Goal: Task Accomplishment & Management: Manage account settings

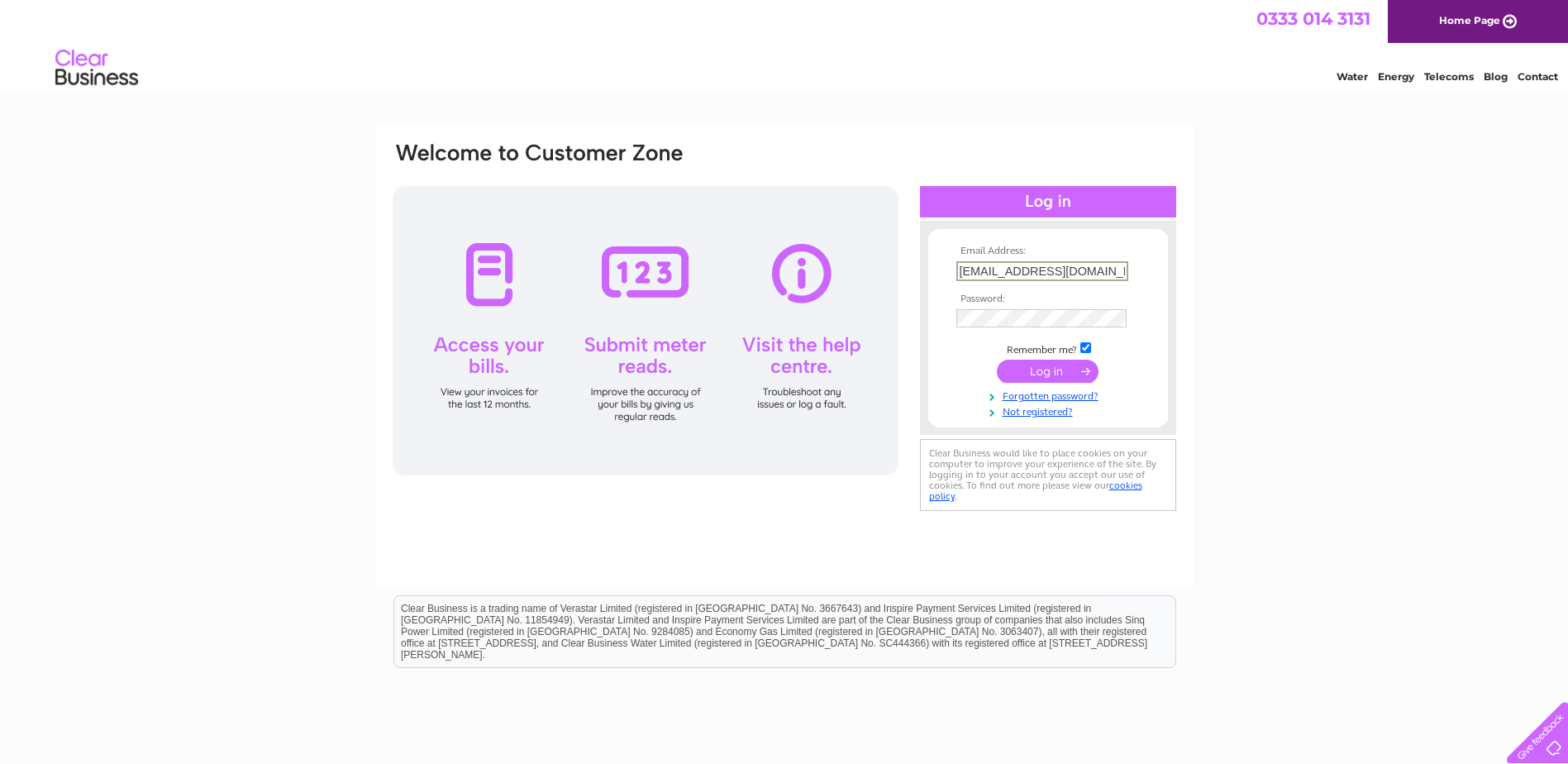
scroll to position [0, 117]
type input "Invoicing@mcgillsbuses.co.uk"
click at [1043, 366] on input "submit" at bounding box center [1047, 369] width 101 height 24
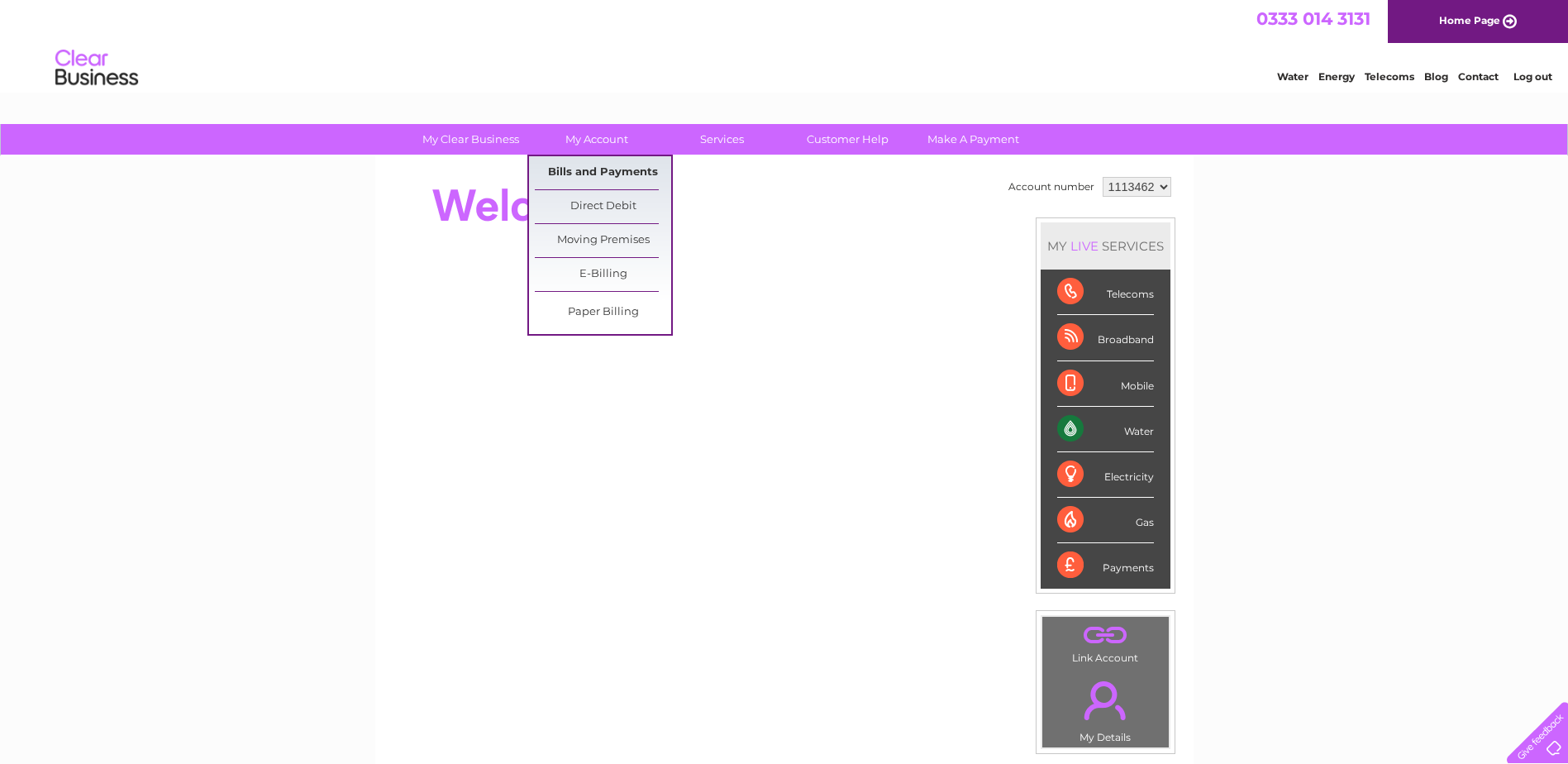
click at [583, 167] on link "Bills and Payments" at bounding box center [602, 173] width 137 height 33
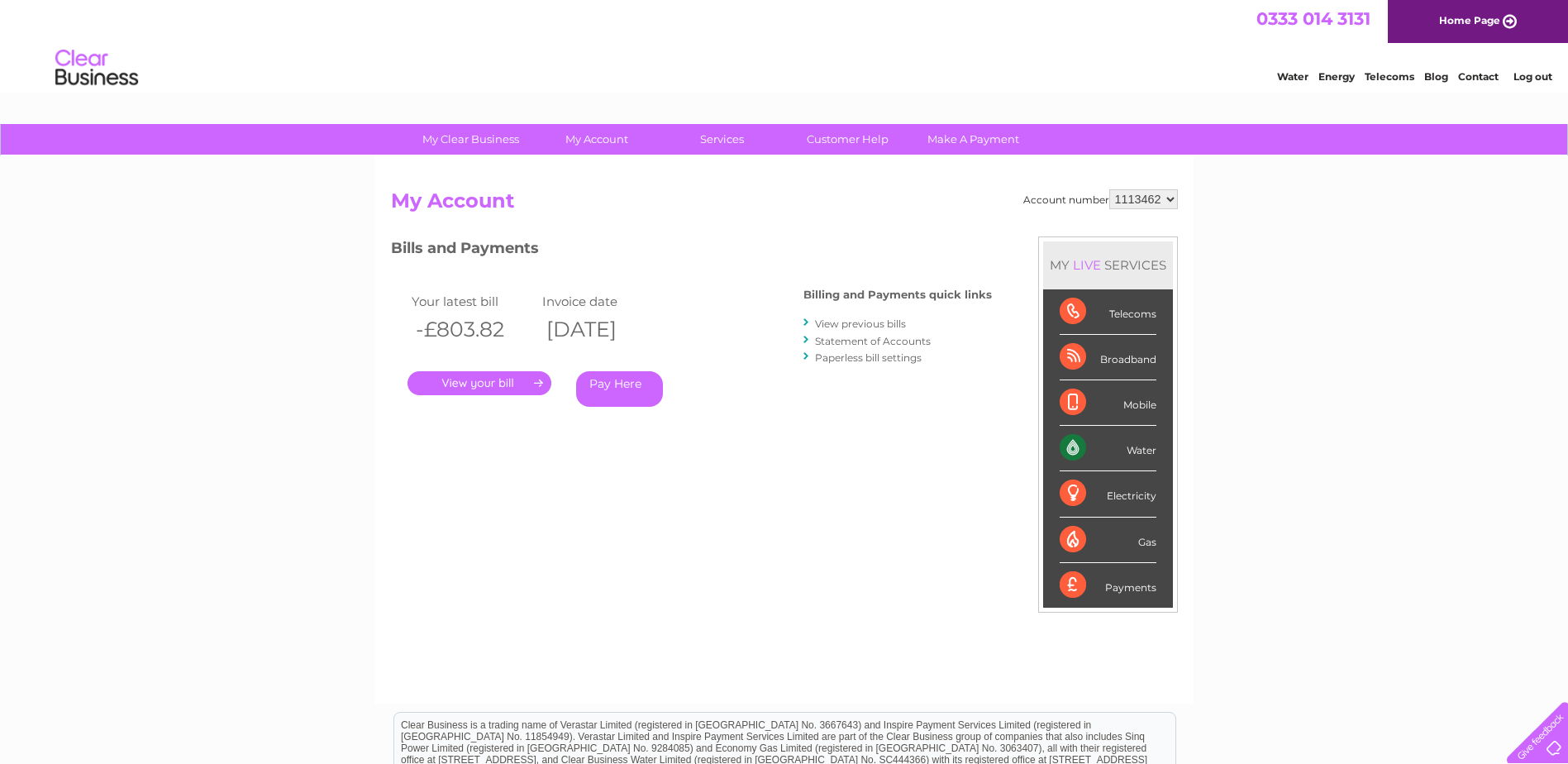
click at [470, 382] on link "." at bounding box center [479, 383] width 143 height 24
